Goal: Transaction & Acquisition: Register for event/course

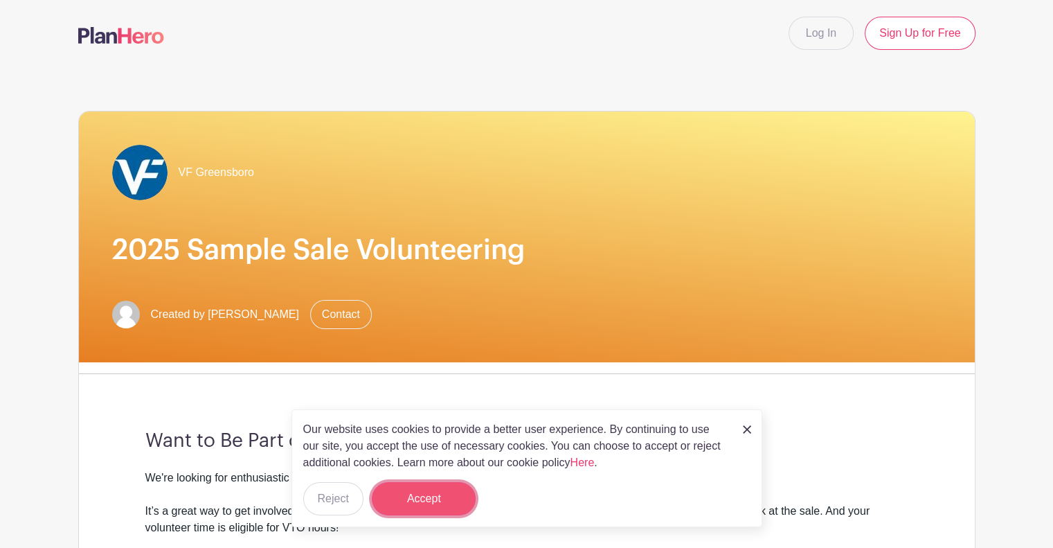
click at [425, 494] on button "Accept" at bounding box center [424, 498] width 104 height 33
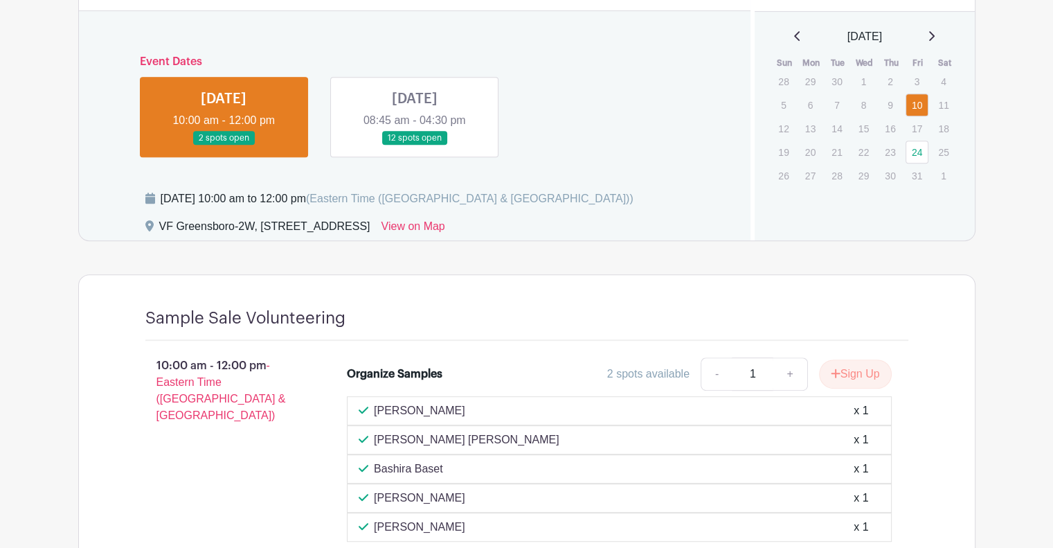
scroll to position [831, 0]
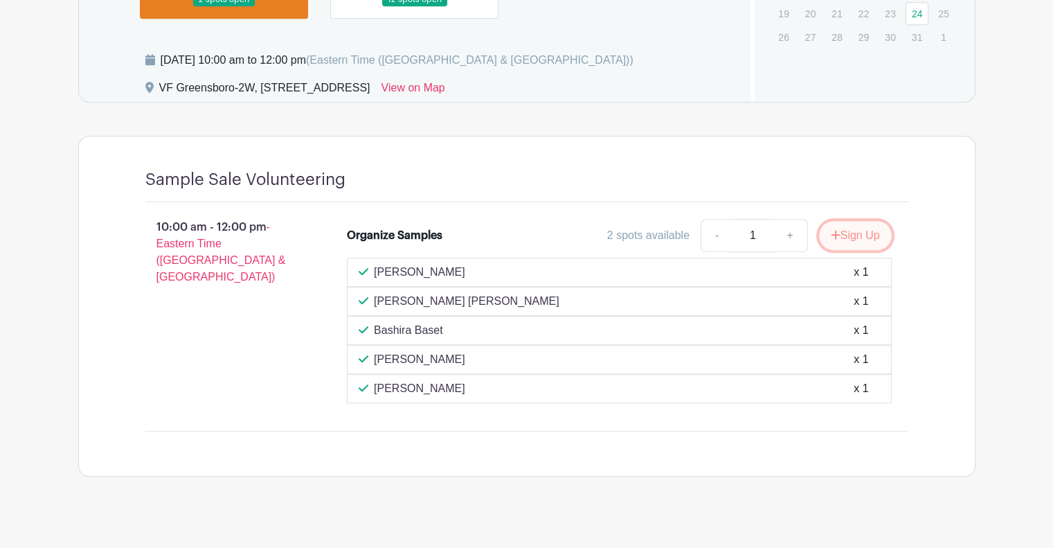
drag, startPoint x: 865, startPoint y: 229, endPoint x: 842, endPoint y: 256, distance: 35.4
click at [865, 229] on button "Sign Up" at bounding box center [855, 235] width 73 height 29
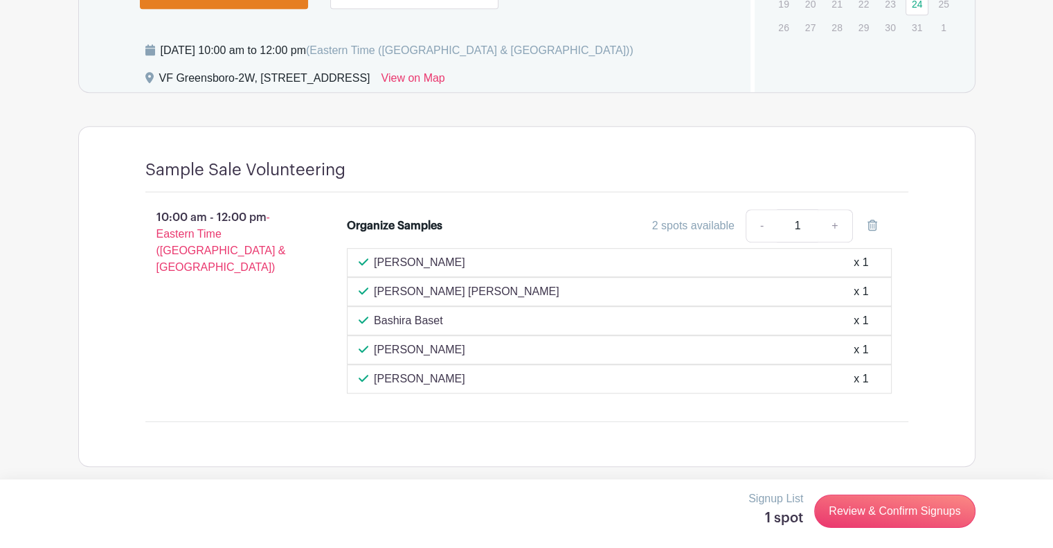
scroll to position [842, 0]
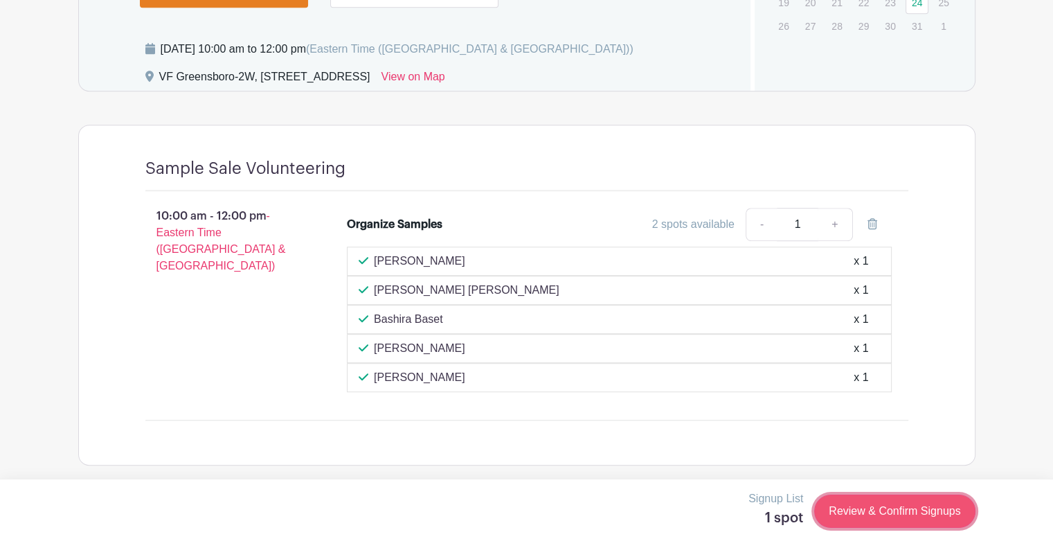
click at [891, 502] on link "Review & Confirm Signups" at bounding box center [895, 511] width 161 height 33
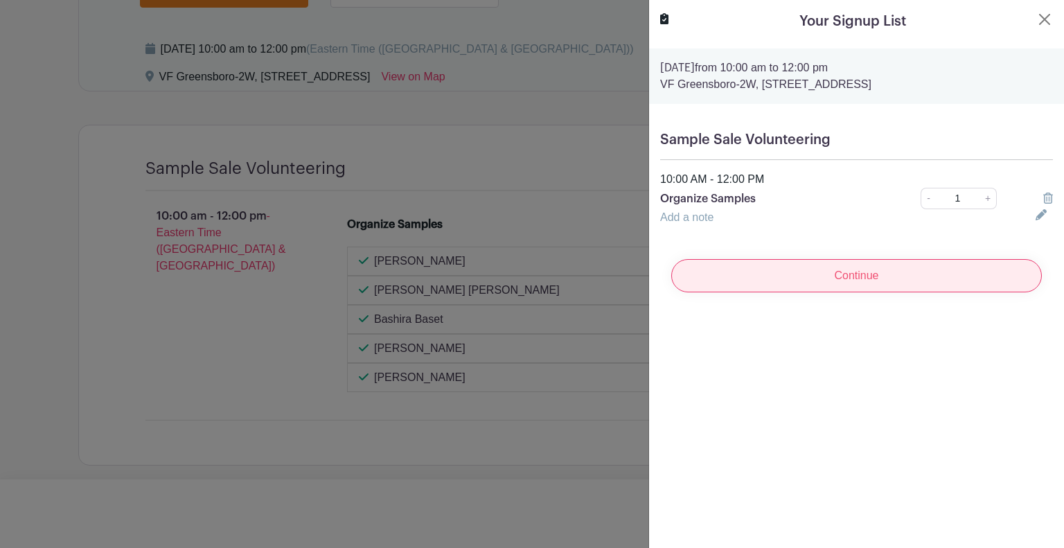
click at [817, 272] on input "Continue" at bounding box center [856, 275] width 371 height 33
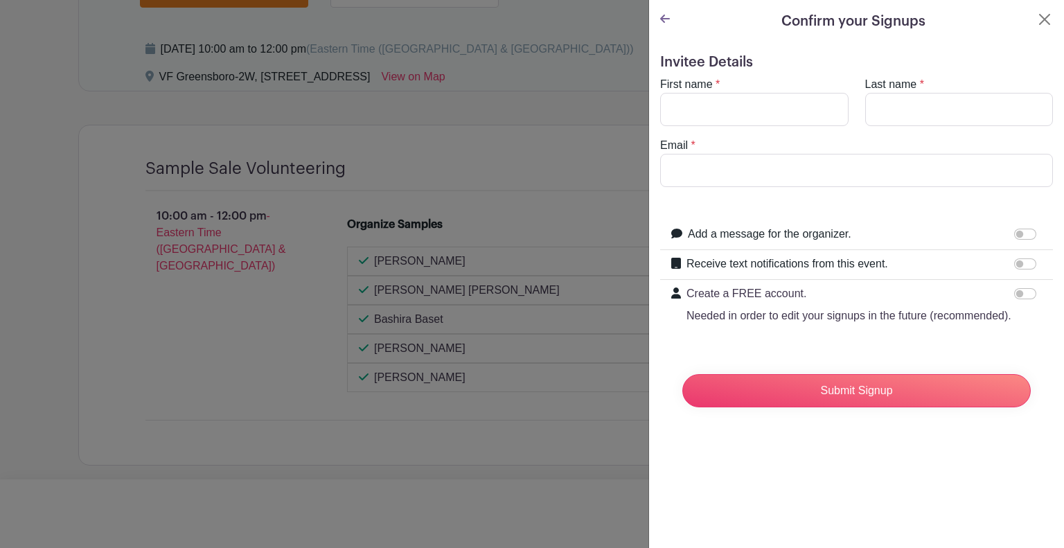
click at [706, 127] on turbo-frame "First name * Last name * Email *" at bounding box center [856, 131] width 393 height 111
click at [722, 115] on input "First name" at bounding box center [754, 109] width 188 height 33
type input "[PERSON_NAME]"
click at [711, 166] on input "Email" at bounding box center [856, 170] width 393 height 33
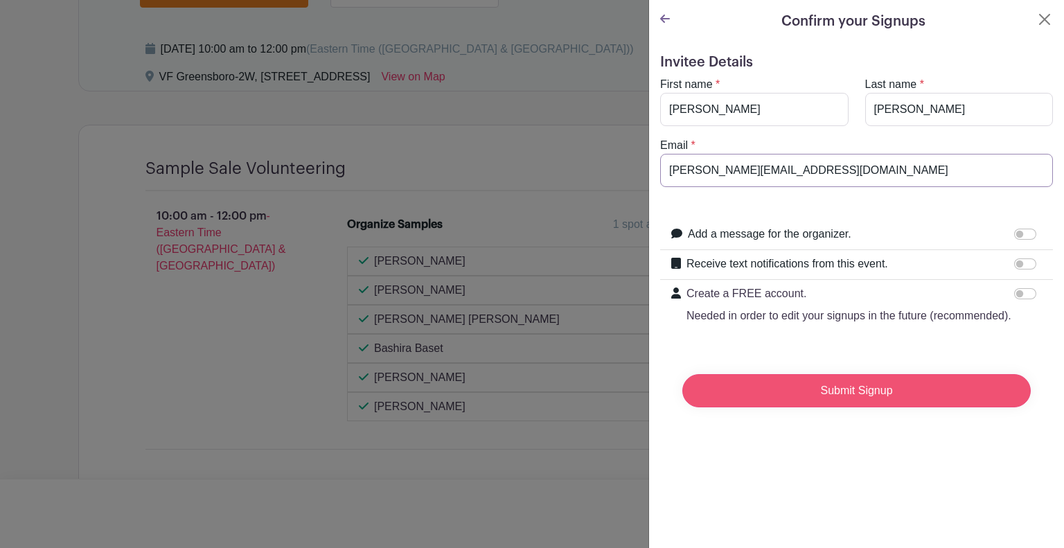
type input "[PERSON_NAME][EMAIL_ADDRESS][DOMAIN_NAME]"
click at [865, 407] on input "Submit Signup" at bounding box center [856, 390] width 348 height 33
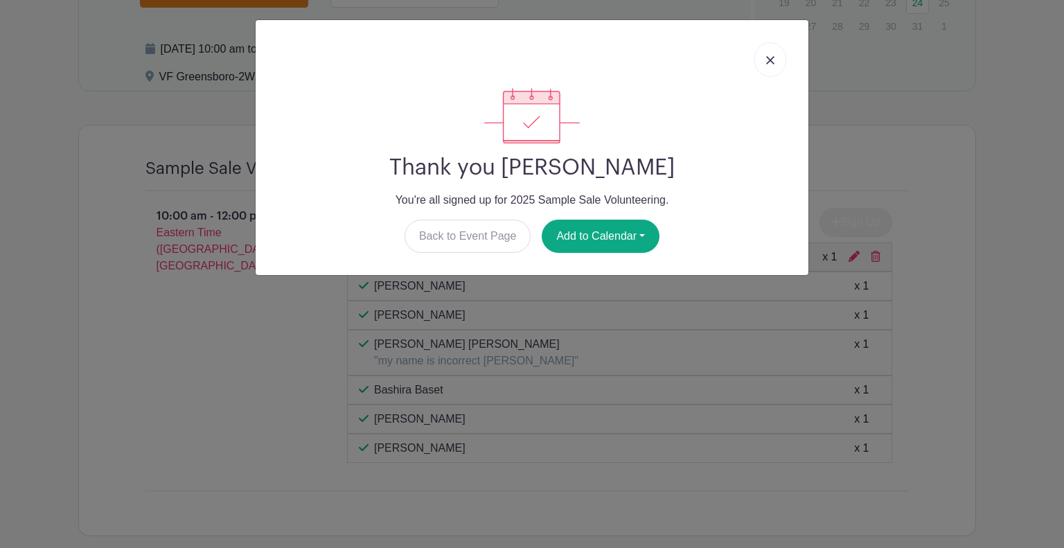
click at [773, 59] on img at bounding box center [770, 60] width 8 height 8
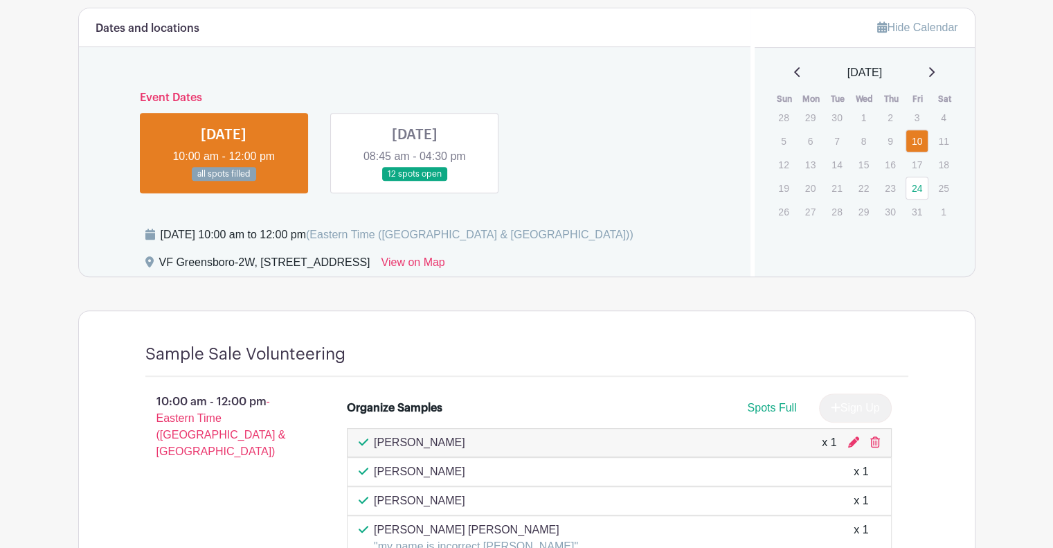
scroll to position [565, 0]
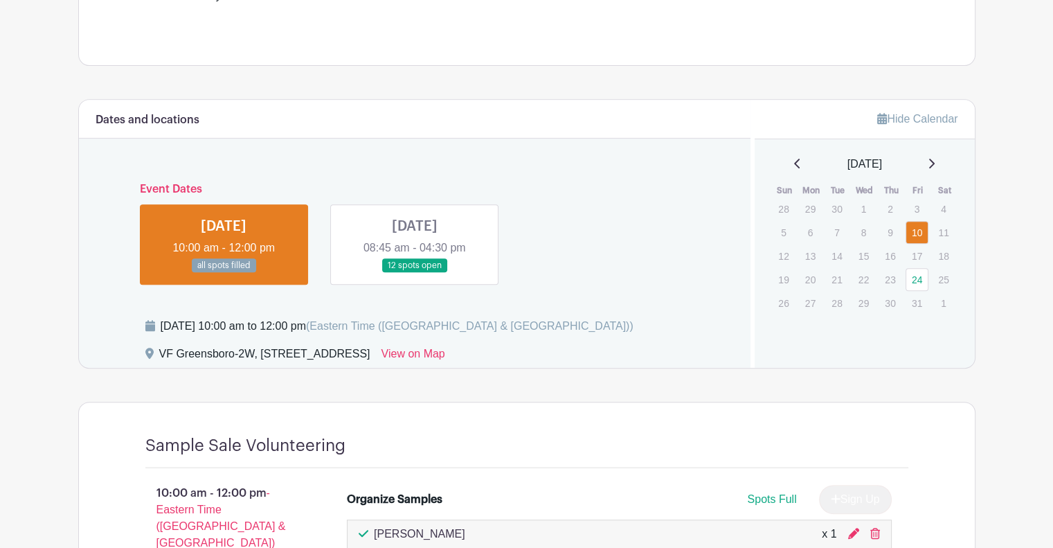
click at [415, 273] on link at bounding box center [415, 273] width 0 height 0
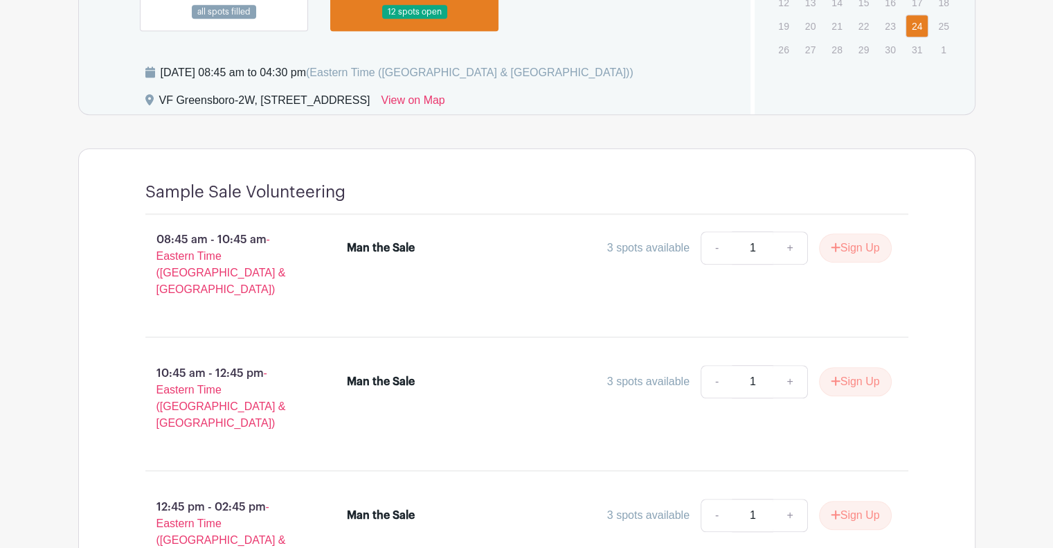
scroll to position [801, 0]
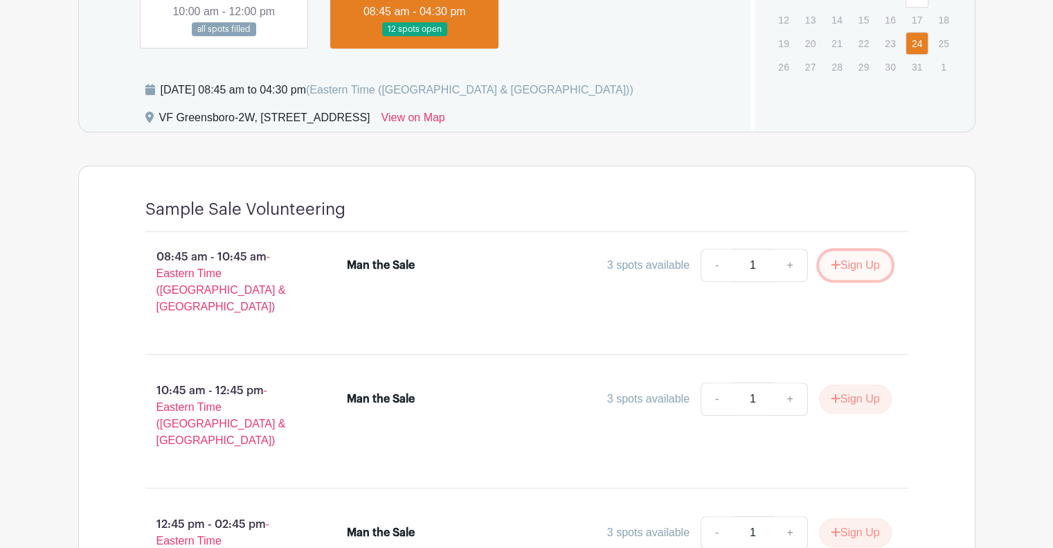
click at [867, 257] on button "Sign Up" at bounding box center [855, 265] width 73 height 29
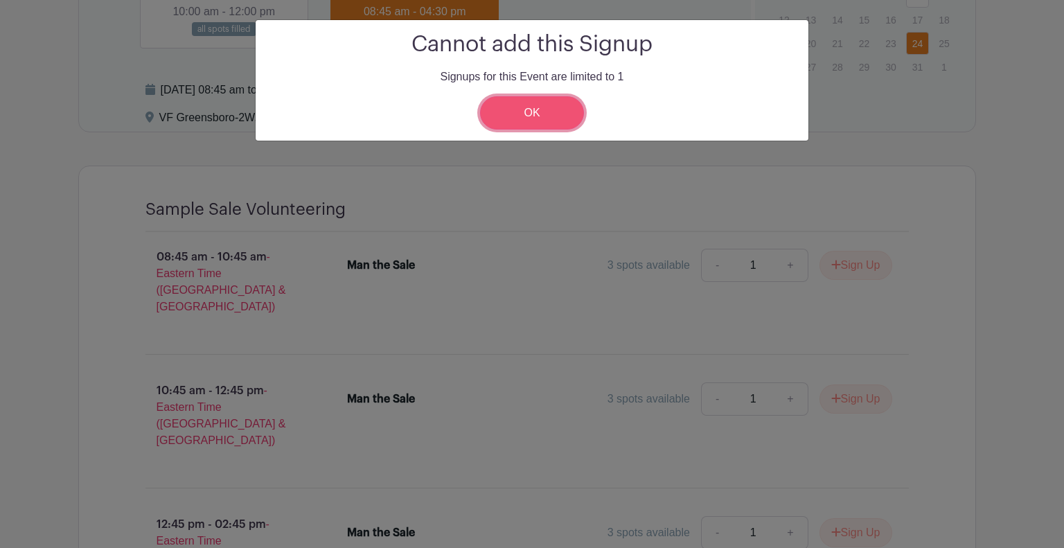
click at [534, 114] on link "OK" at bounding box center [532, 112] width 104 height 33
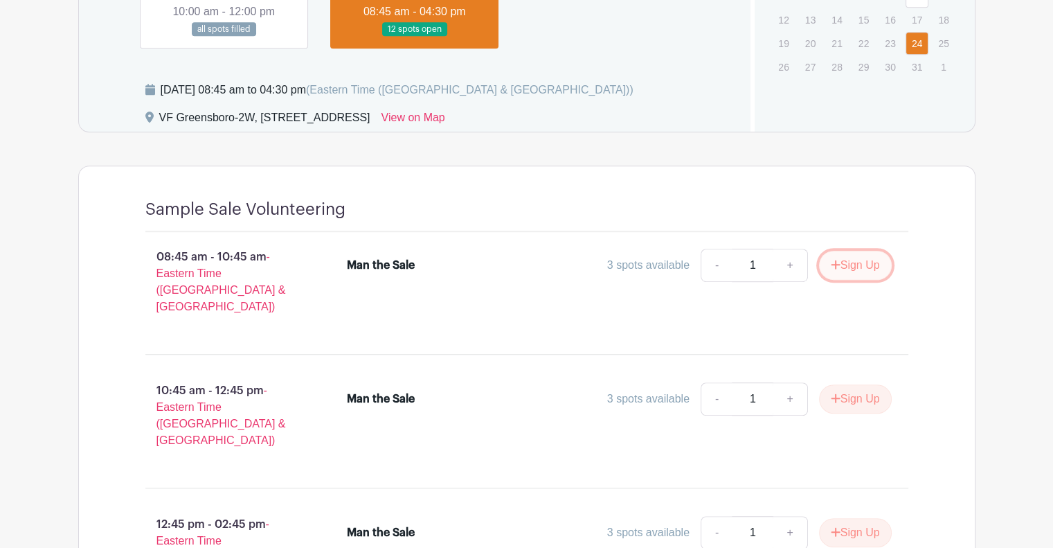
click at [871, 268] on button "Sign Up" at bounding box center [855, 265] width 73 height 29
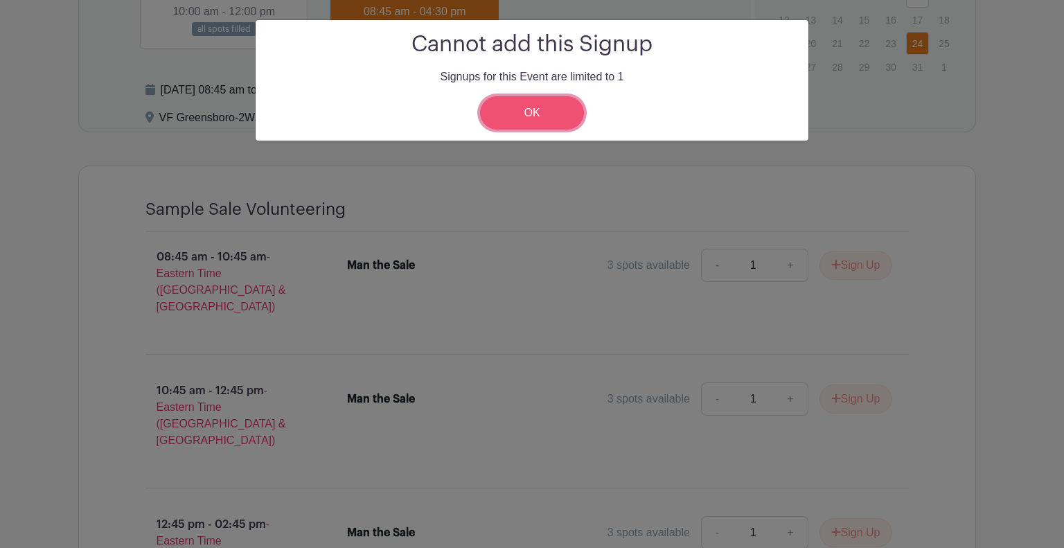
click at [491, 115] on link "OK" at bounding box center [532, 112] width 104 height 33
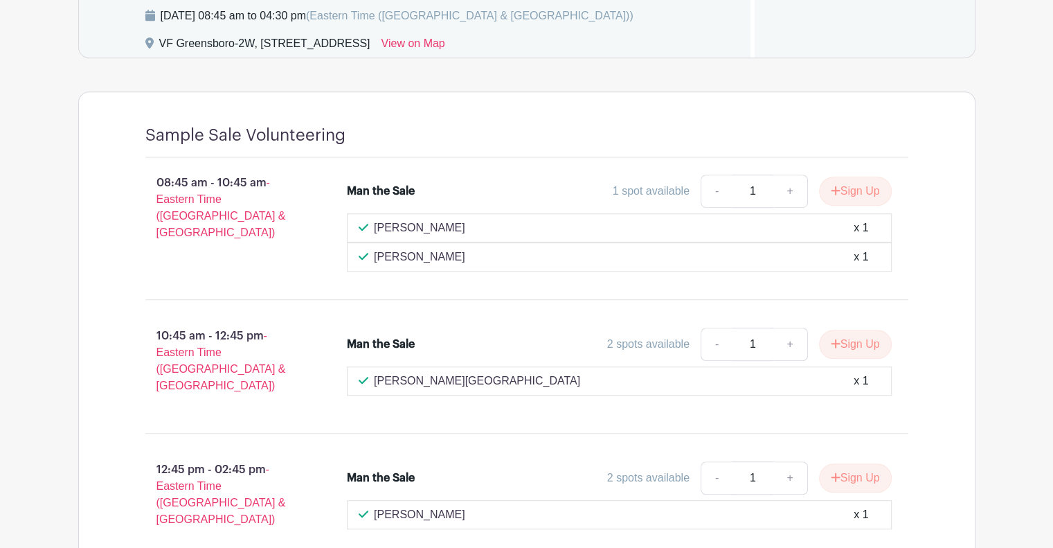
scroll to position [762, 0]
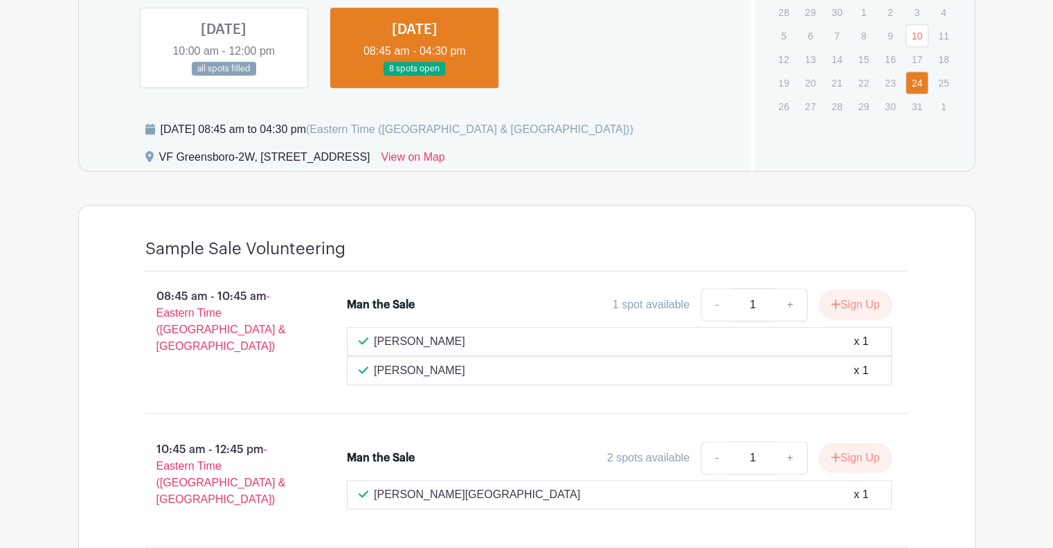
click at [224, 76] on link at bounding box center [224, 76] width 0 height 0
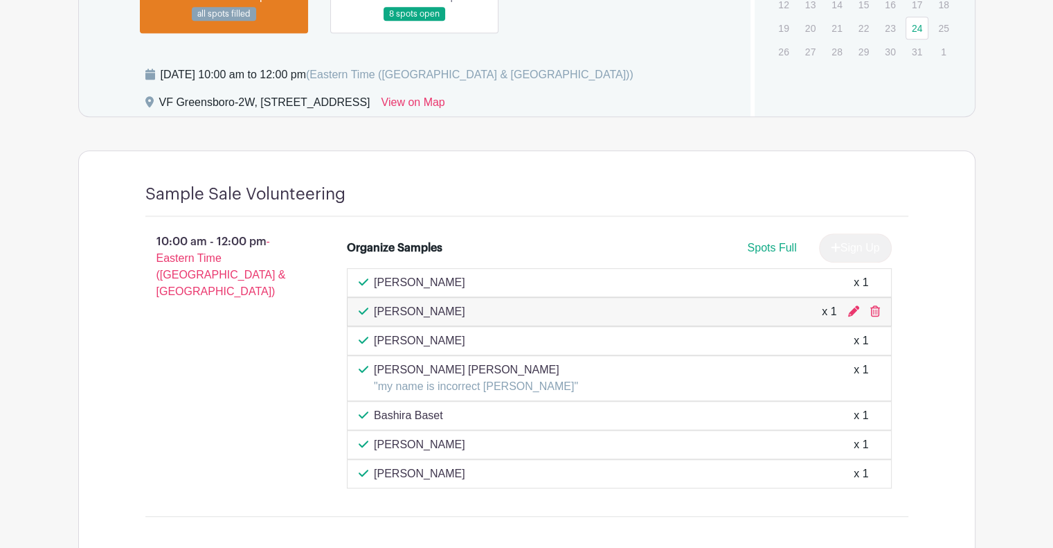
scroll to position [693, 0]
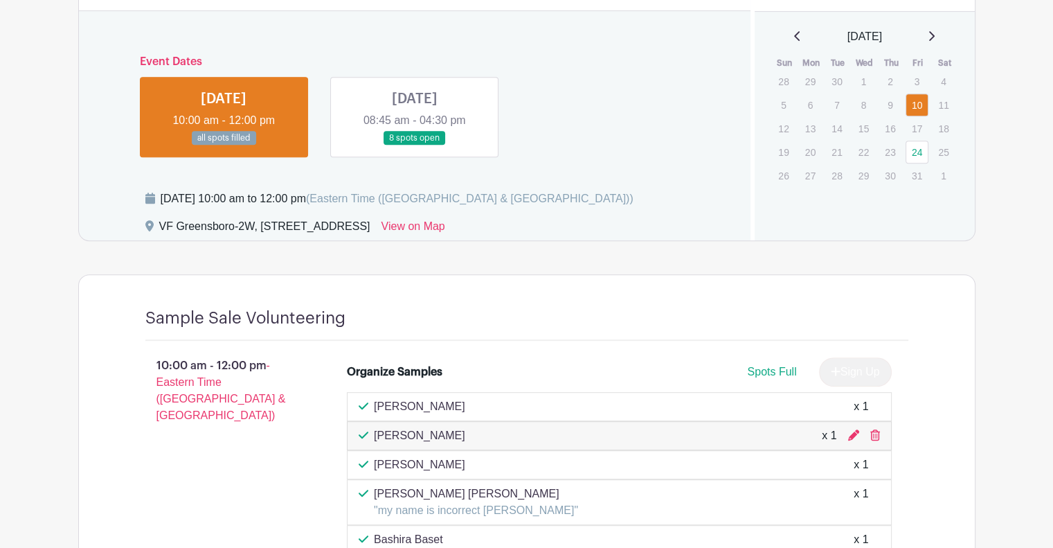
click at [415, 145] on link at bounding box center [415, 145] width 0 height 0
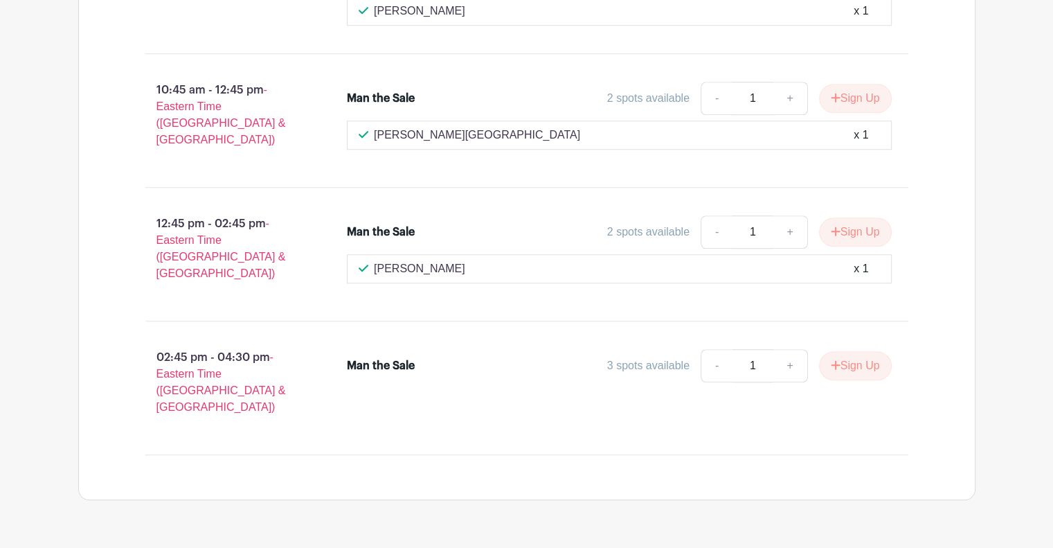
scroll to position [844, 0]
